Goal: Navigation & Orientation: Understand site structure

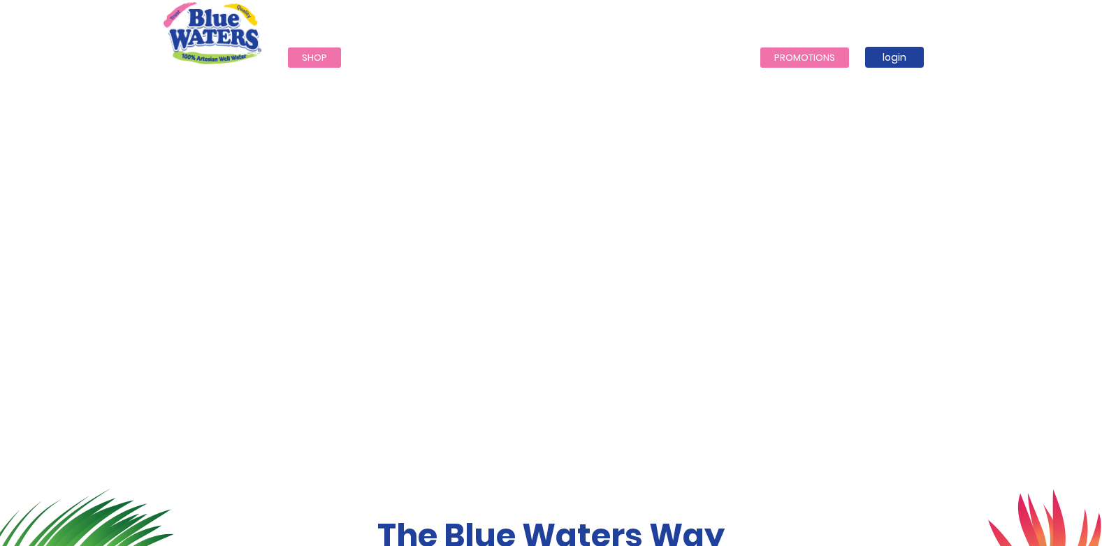
click at [804, 61] on link "Promotions" at bounding box center [804, 57] width 89 height 20
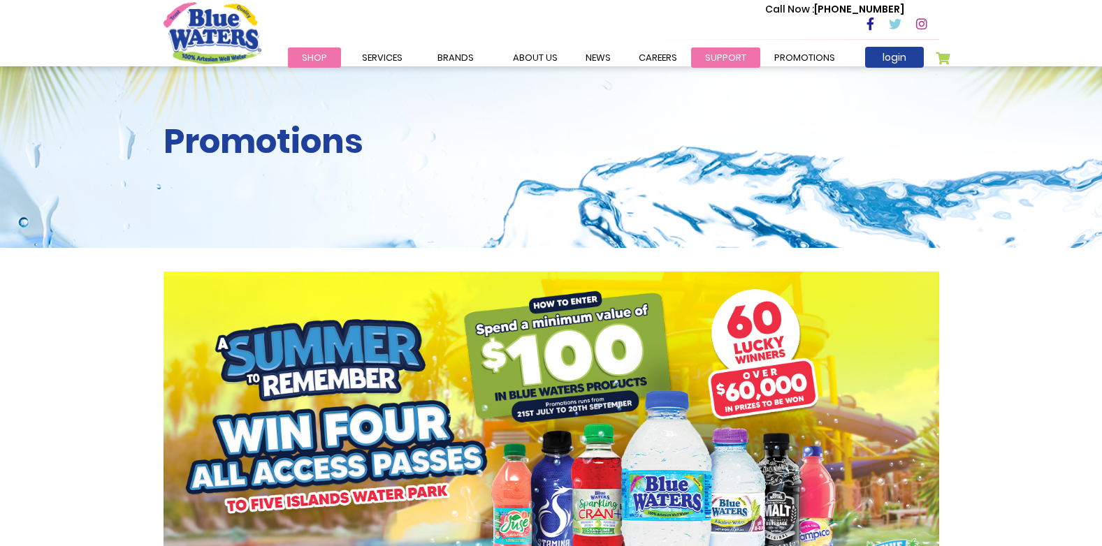
click at [724, 55] on link "support" at bounding box center [725, 57] width 69 height 20
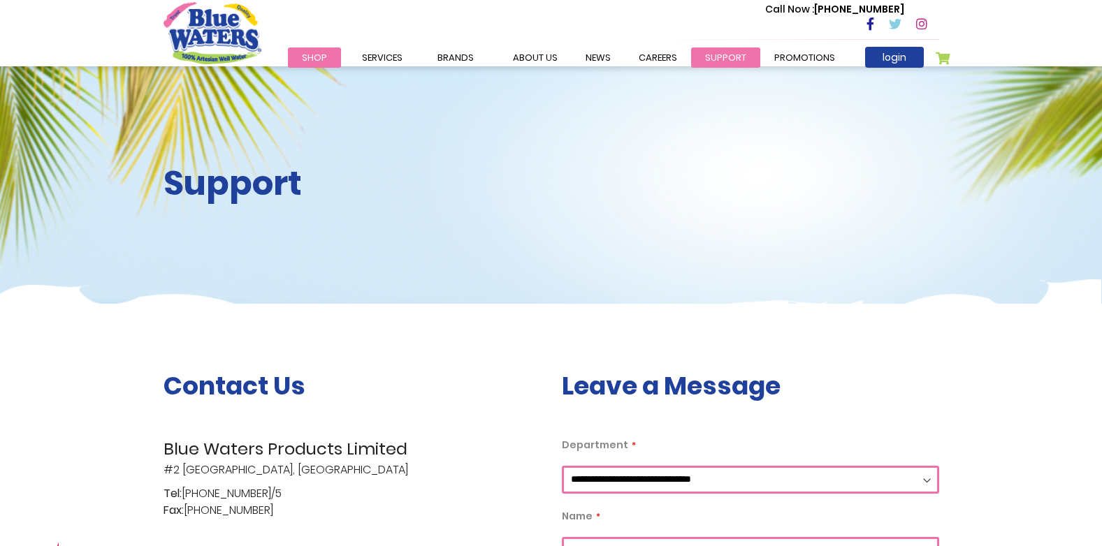
click at [716, 61] on link "support" at bounding box center [725, 57] width 69 height 20
click at [648, 57] on link "careers" at bounding box center [657, 57] width 66 height 20
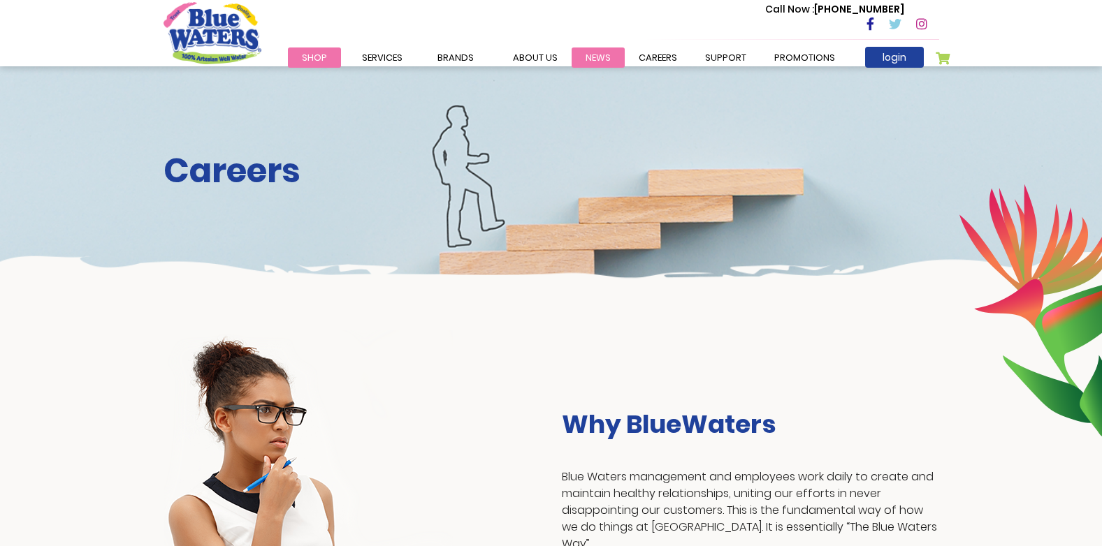
click at [594, 62] on link "News" at bounding box center [597, 57] width 53 height 20
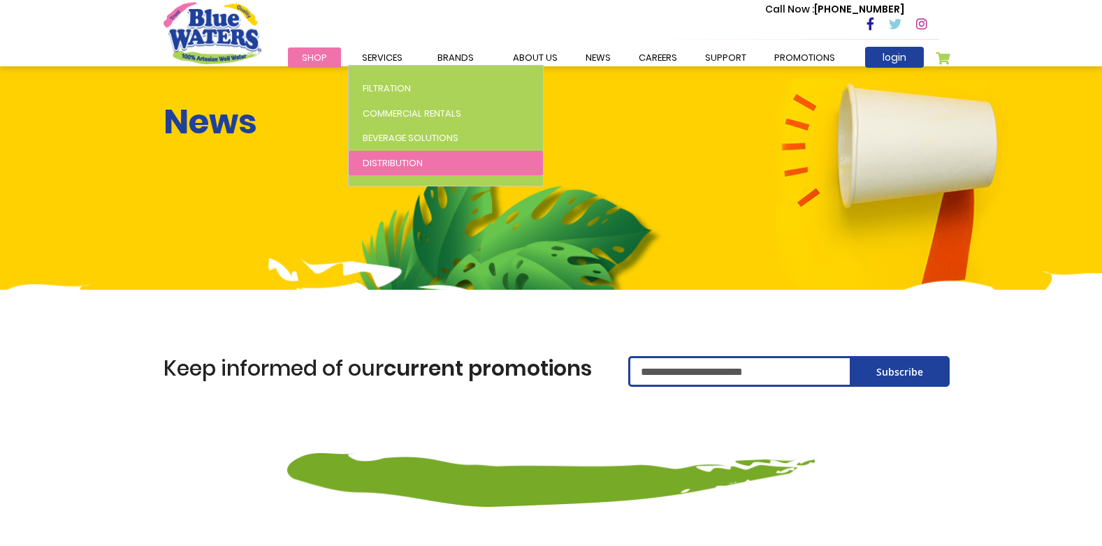
click at [365, 162] on span "Distribution" at bounding box center [393, 162] width 60 height 13
